Goal: Task Accomplishment & Management: Use online tool/utility

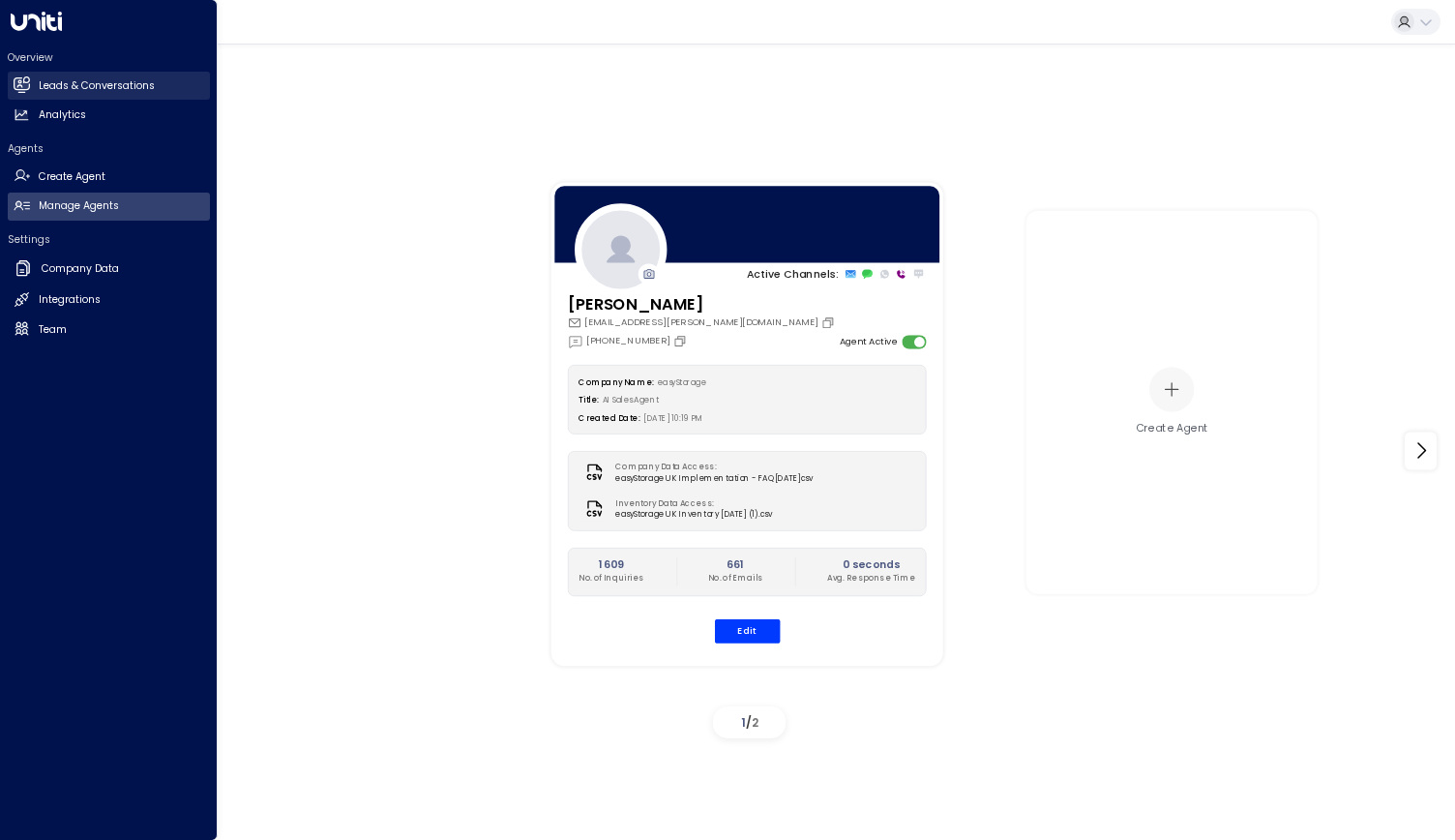
click at [69, 84] on h2 "Leads & Conversations" at bounding box center [96, 86] width 116 height 16
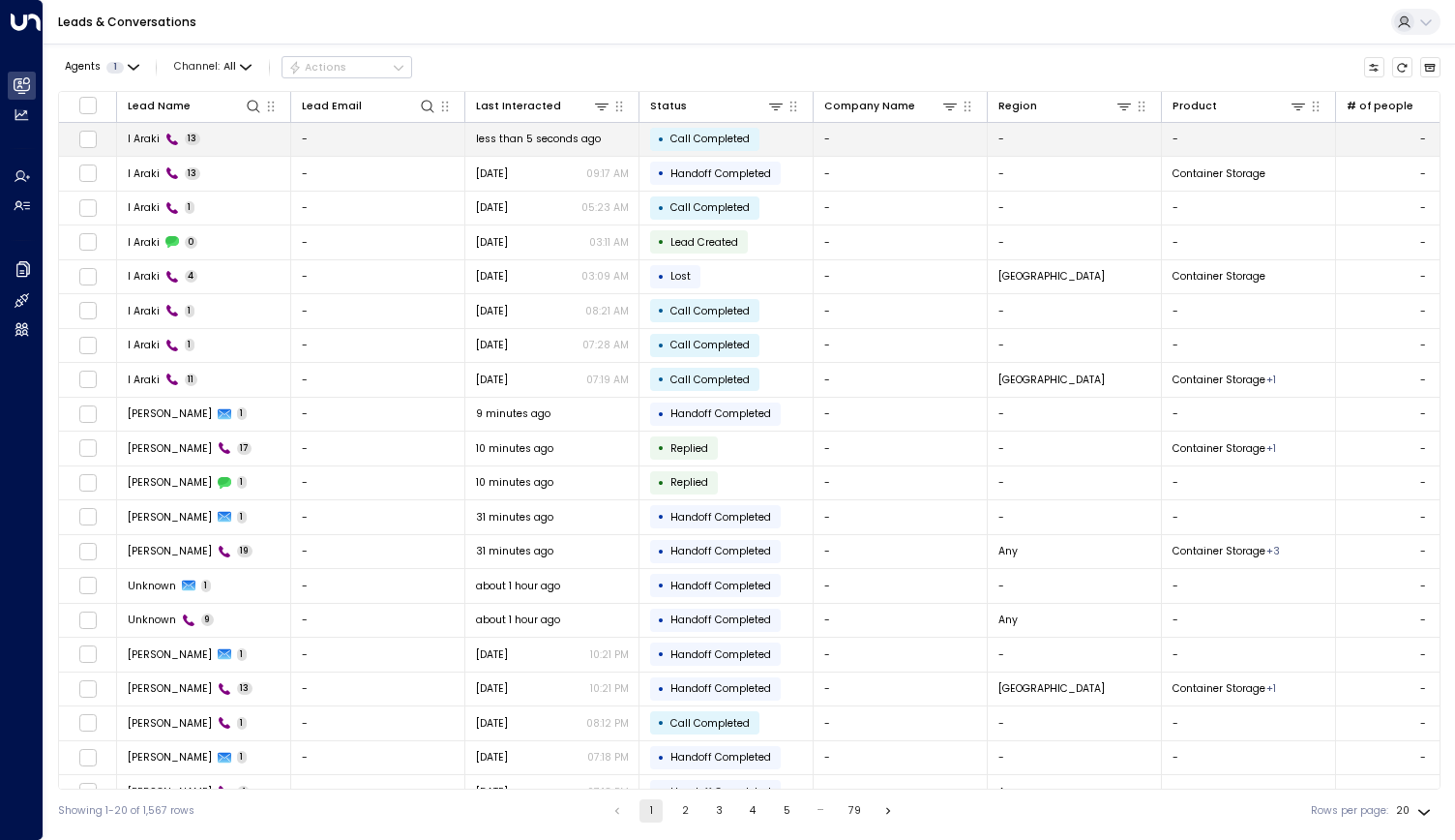
click at [151, 142] on span "I Araki" at bounding box center [143, 138] width 32 height 15
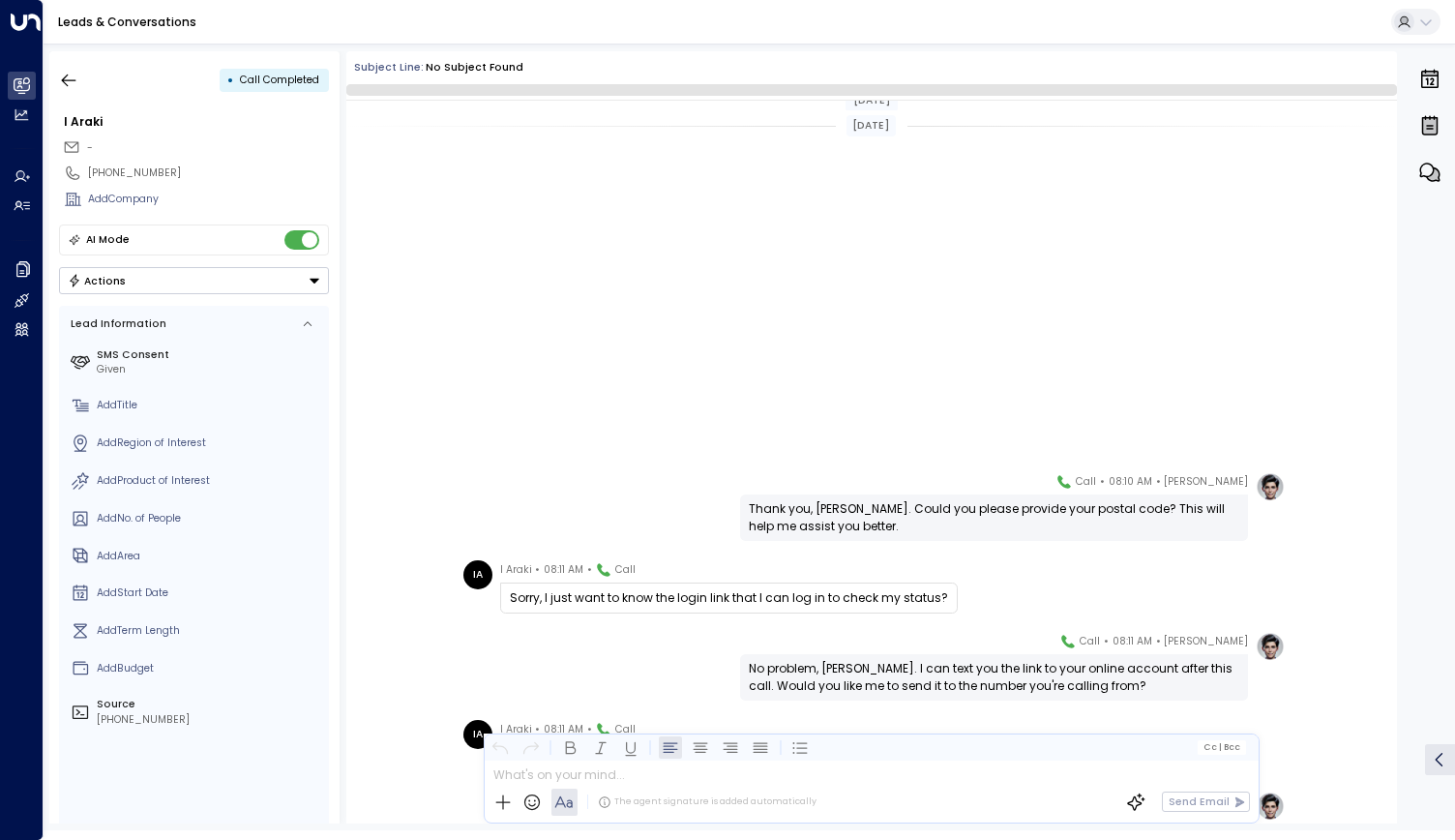
scroll to position [484, 0]
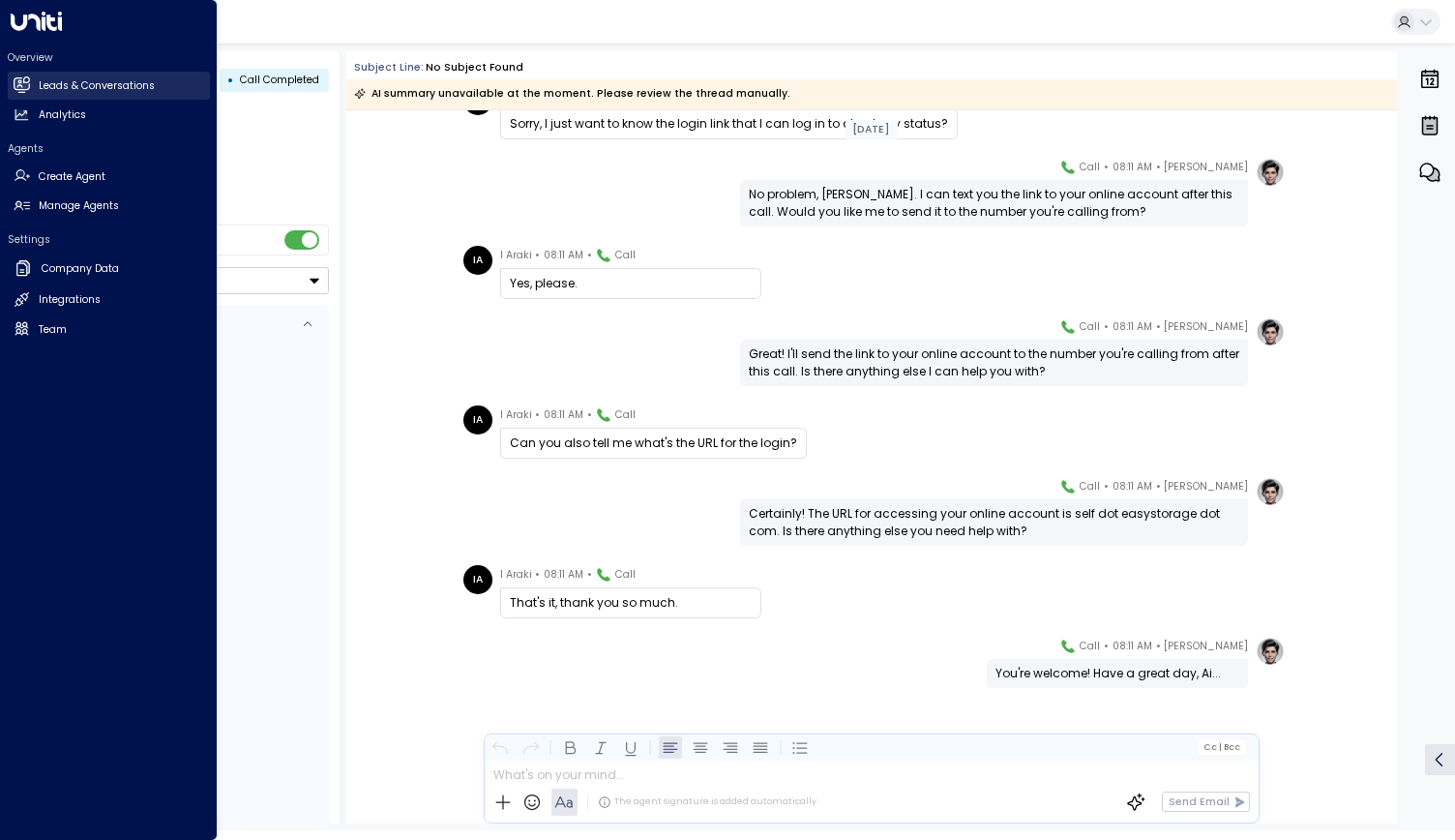
click at [47, 84] on h2 "Leads & Conversations" at bounding box center [96, 86] width 116 height 16
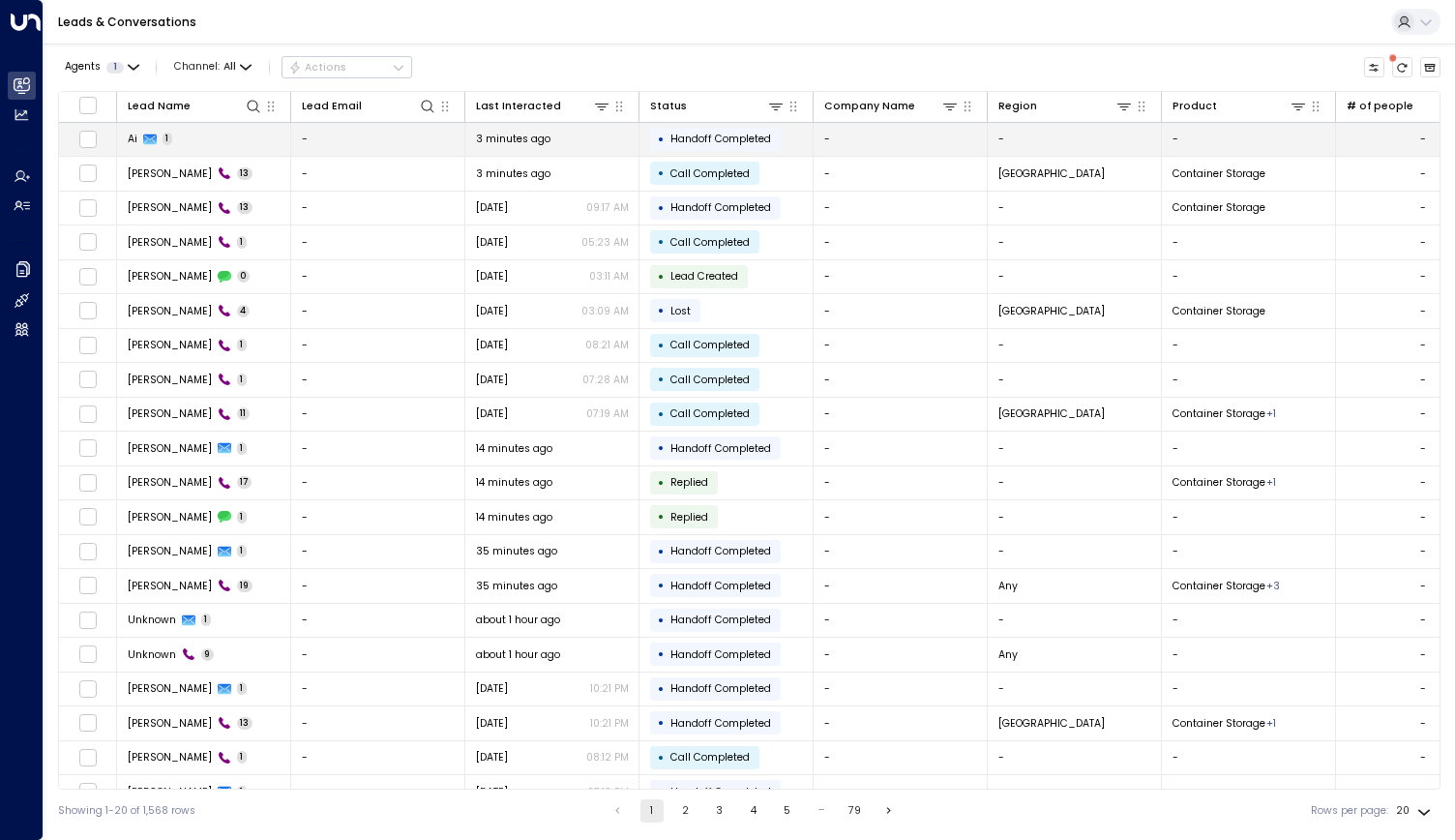
click at [152, 142] on icon at bounding box center [150, 139] width 14 height 11
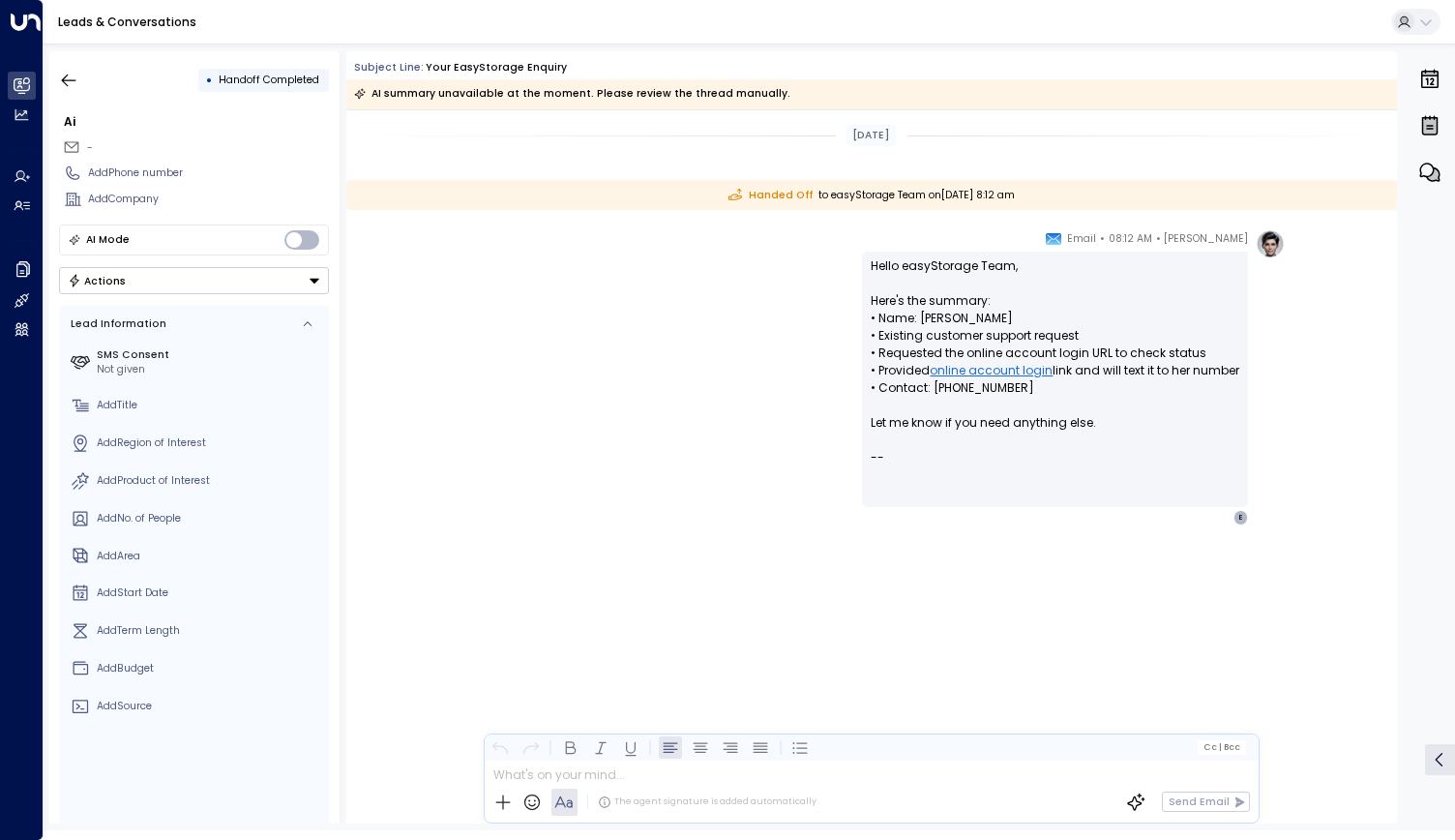
click at [983, 363] on link "online account login" at bounding box center [991, 371] width 123 height 18
